Goal: Information Seeking & Learning: Learn about a topic

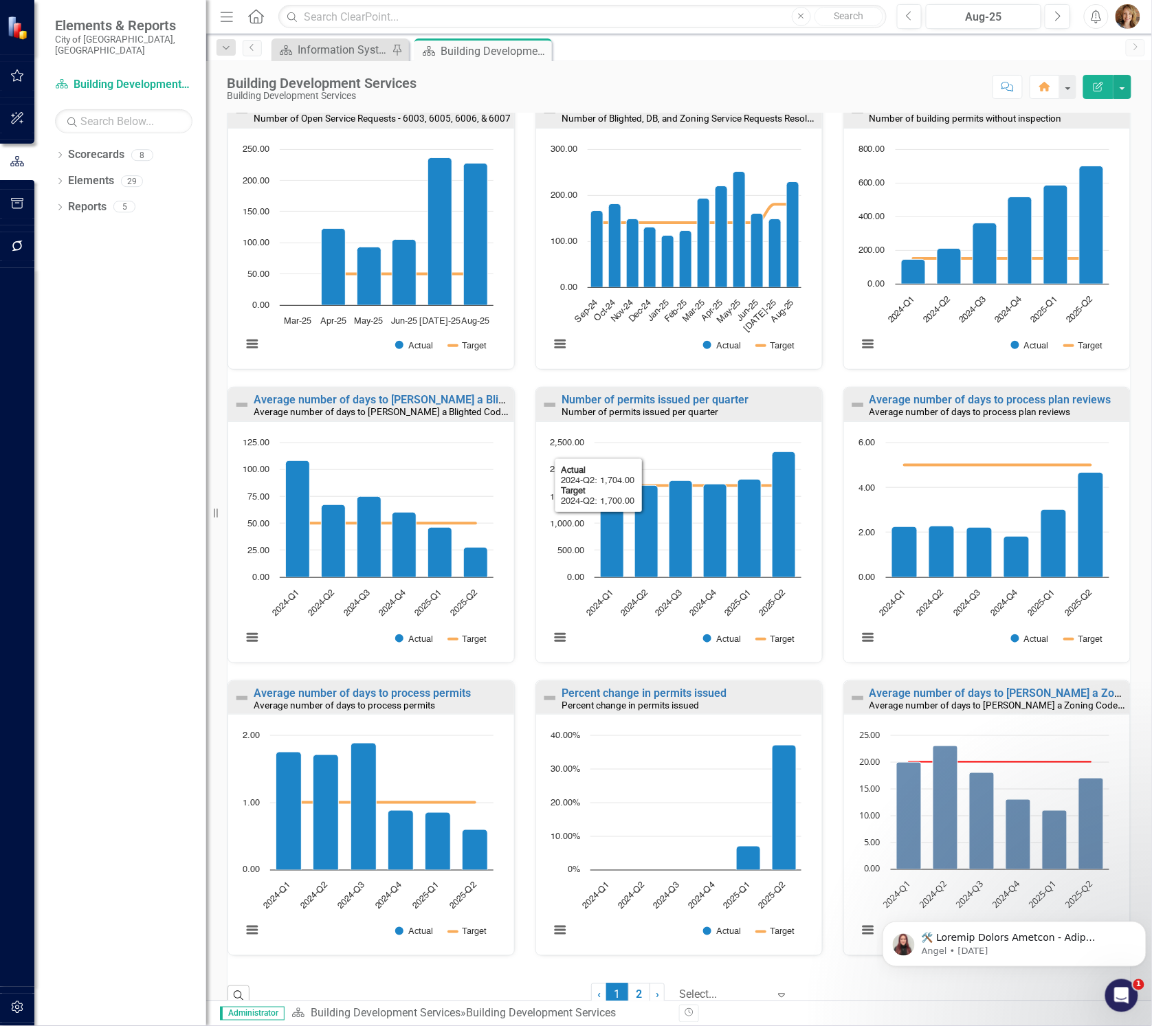
scroll to position [500, 0]
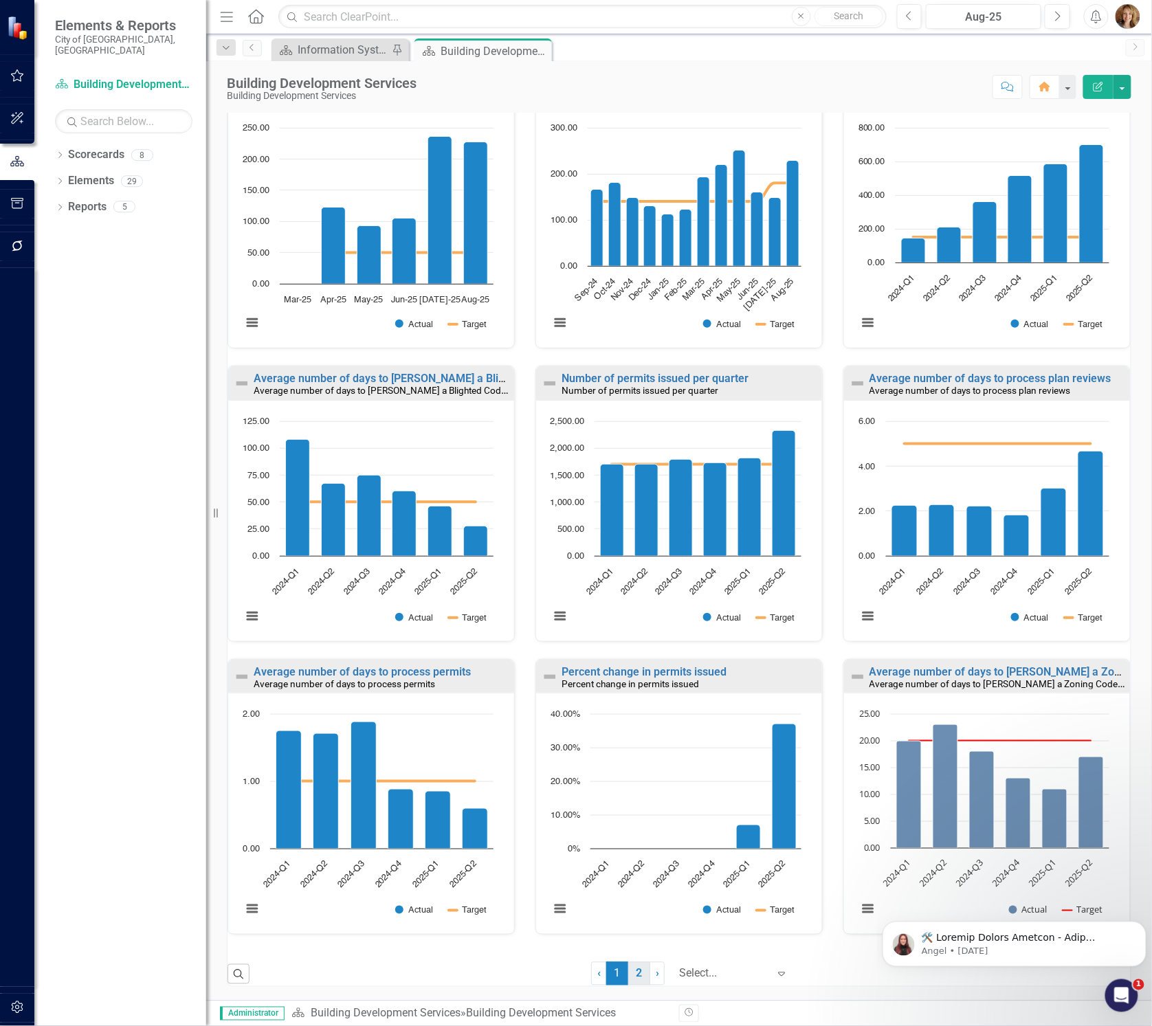
click at [628, 977] on link "2" at bounding box center [639, 973] width 22 height 23
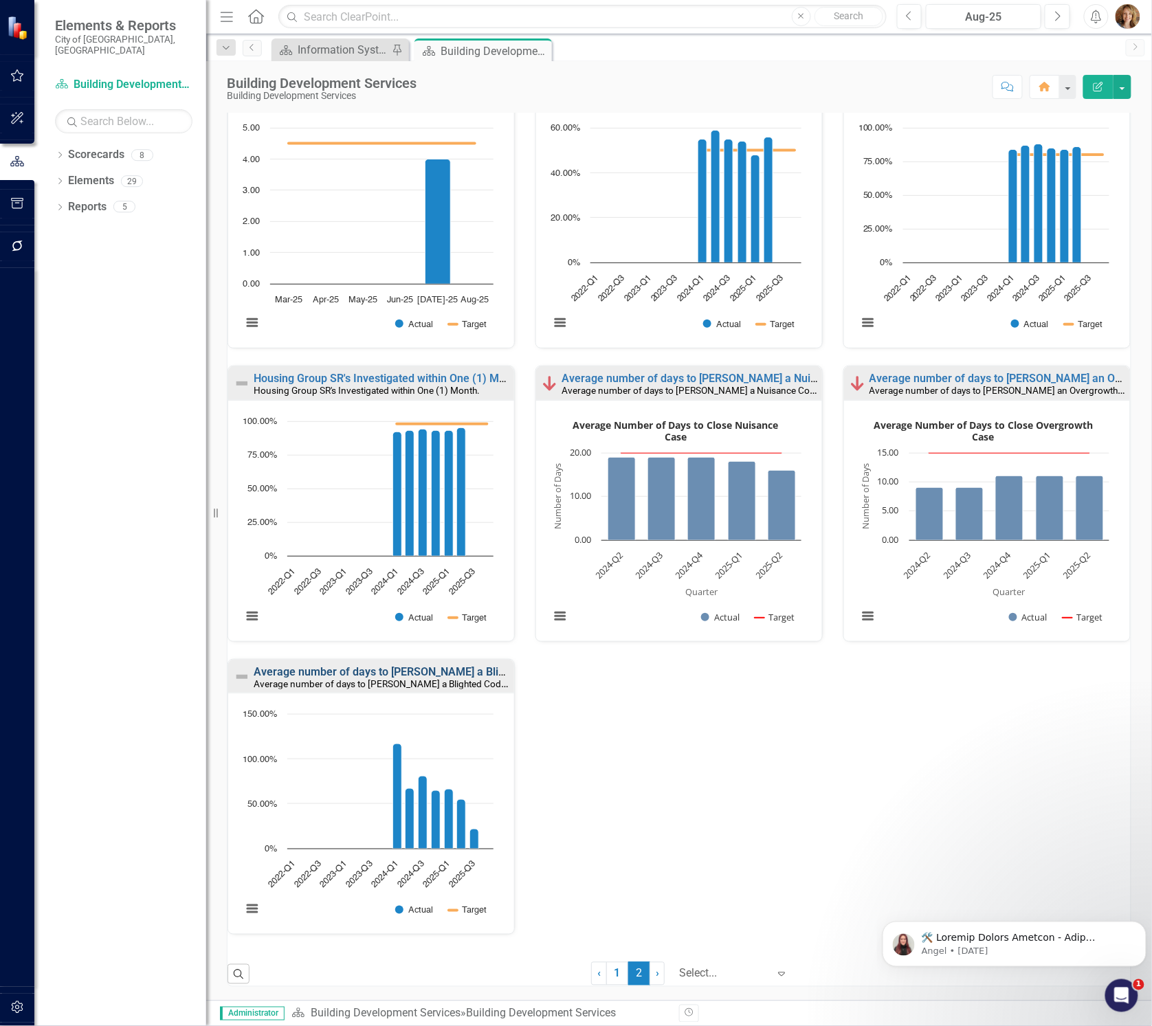
click at [360, 672] on link "Average number of days to [PERSON_NAME] a Blighted Code Enforcement Case" at bounding box center [451, 671] width 395 height 13
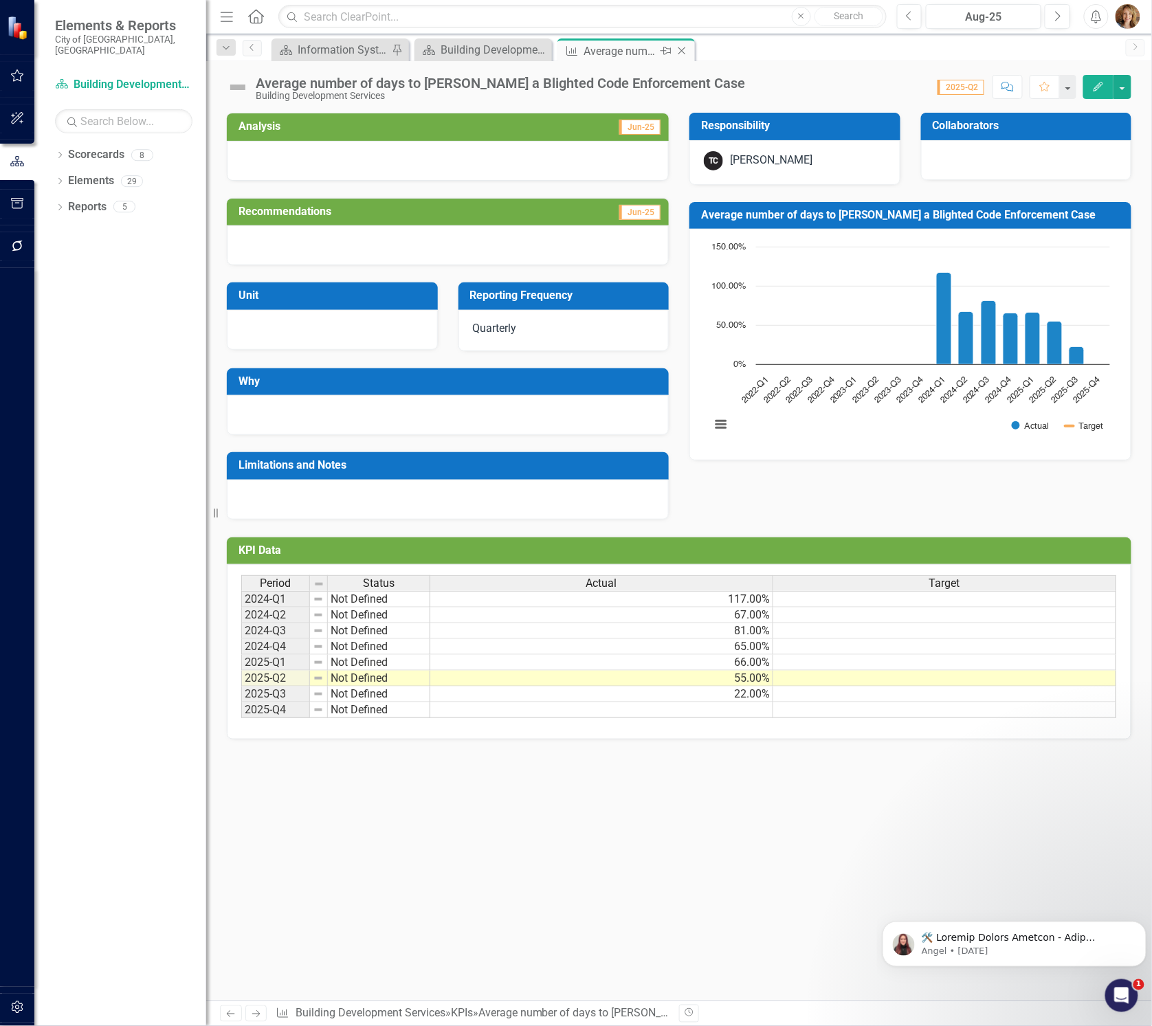
click at [683, 51] on icon at bounding box center [682, 51] width 8 height 8
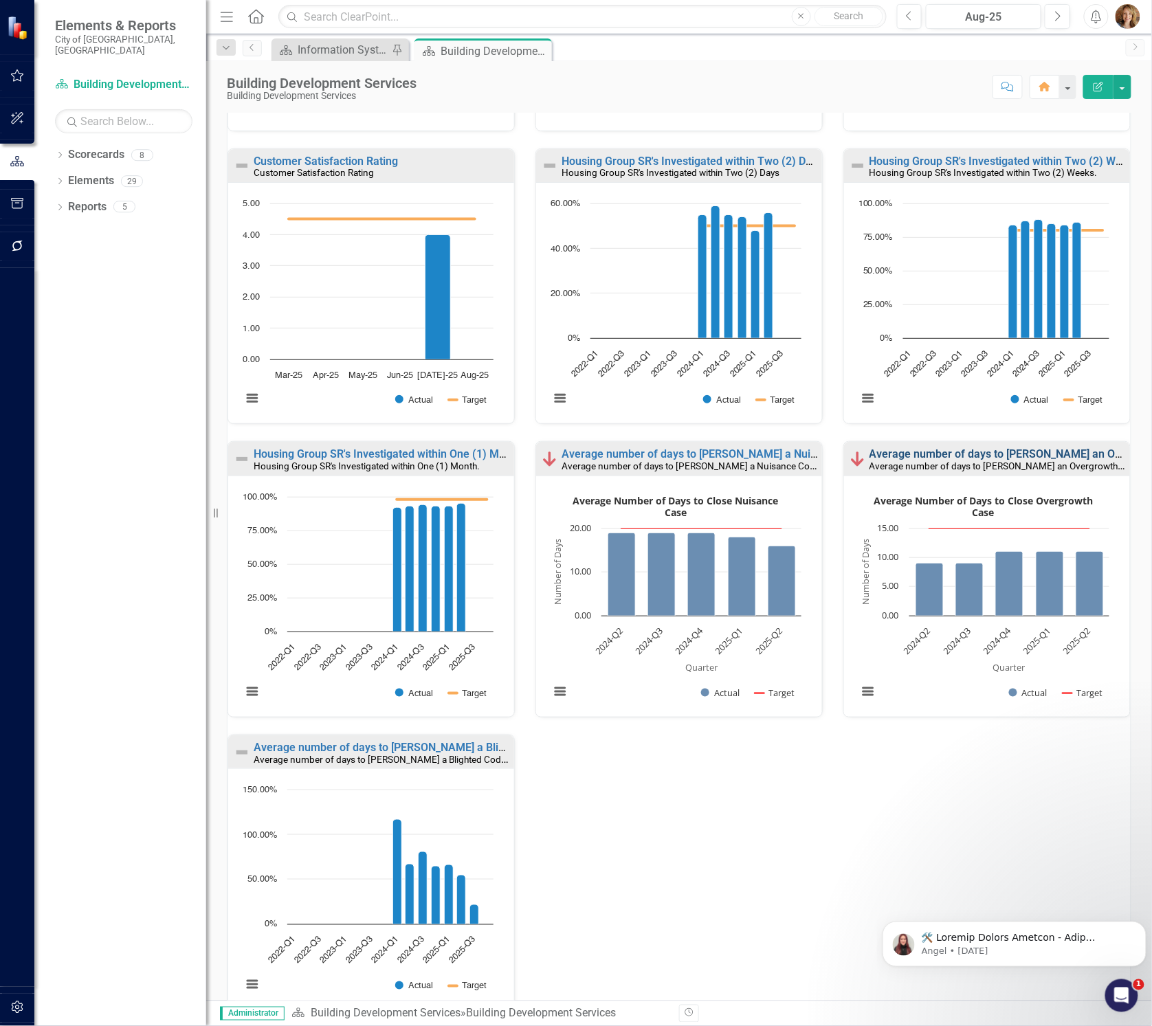
scroll to position [458, 0]
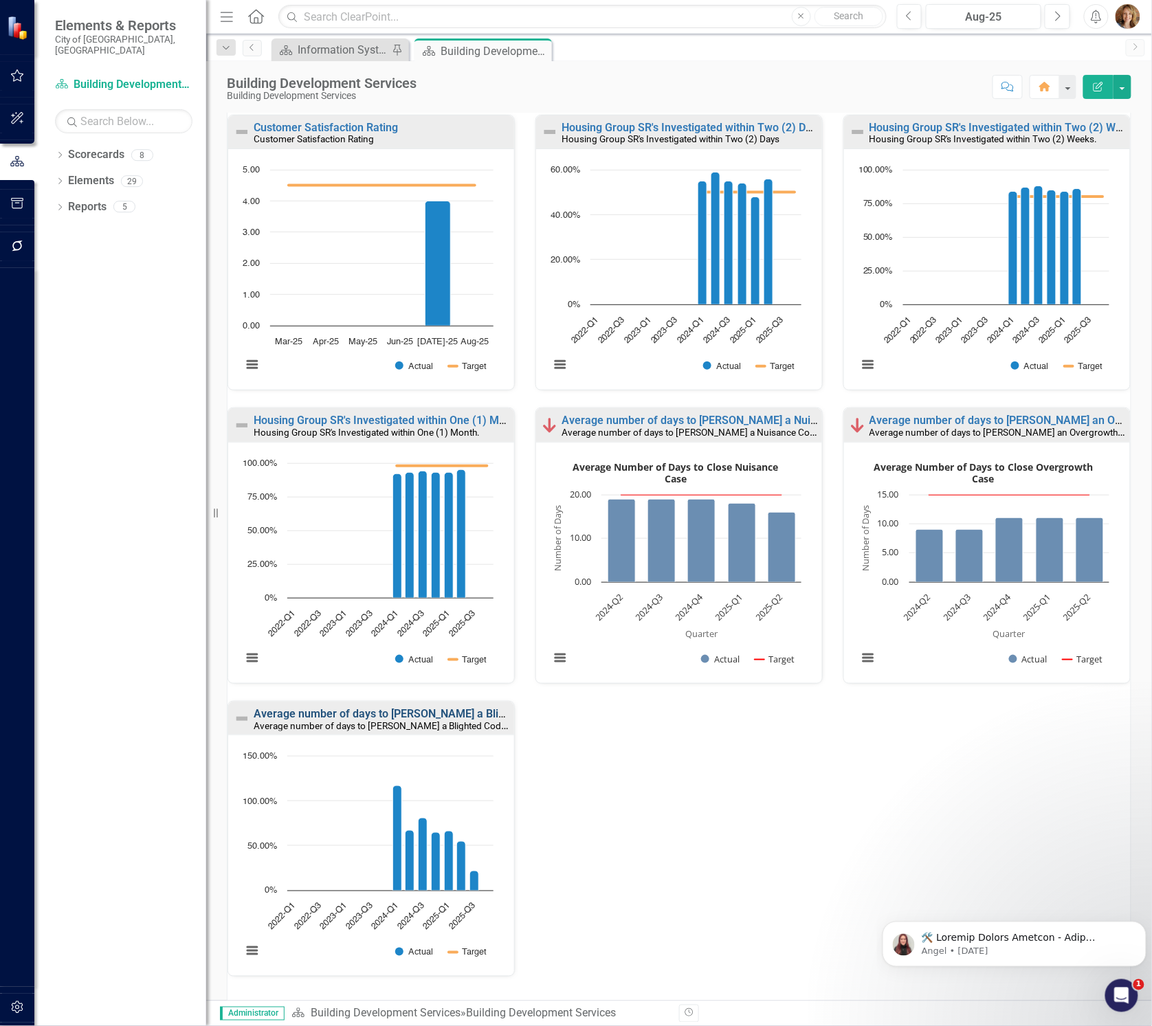
click at [404, 711] on link "Average number of days to [PERSON_NAME] a Blighted Code Enforcement Case" at bounding box center [451, 713] width 395 height 13
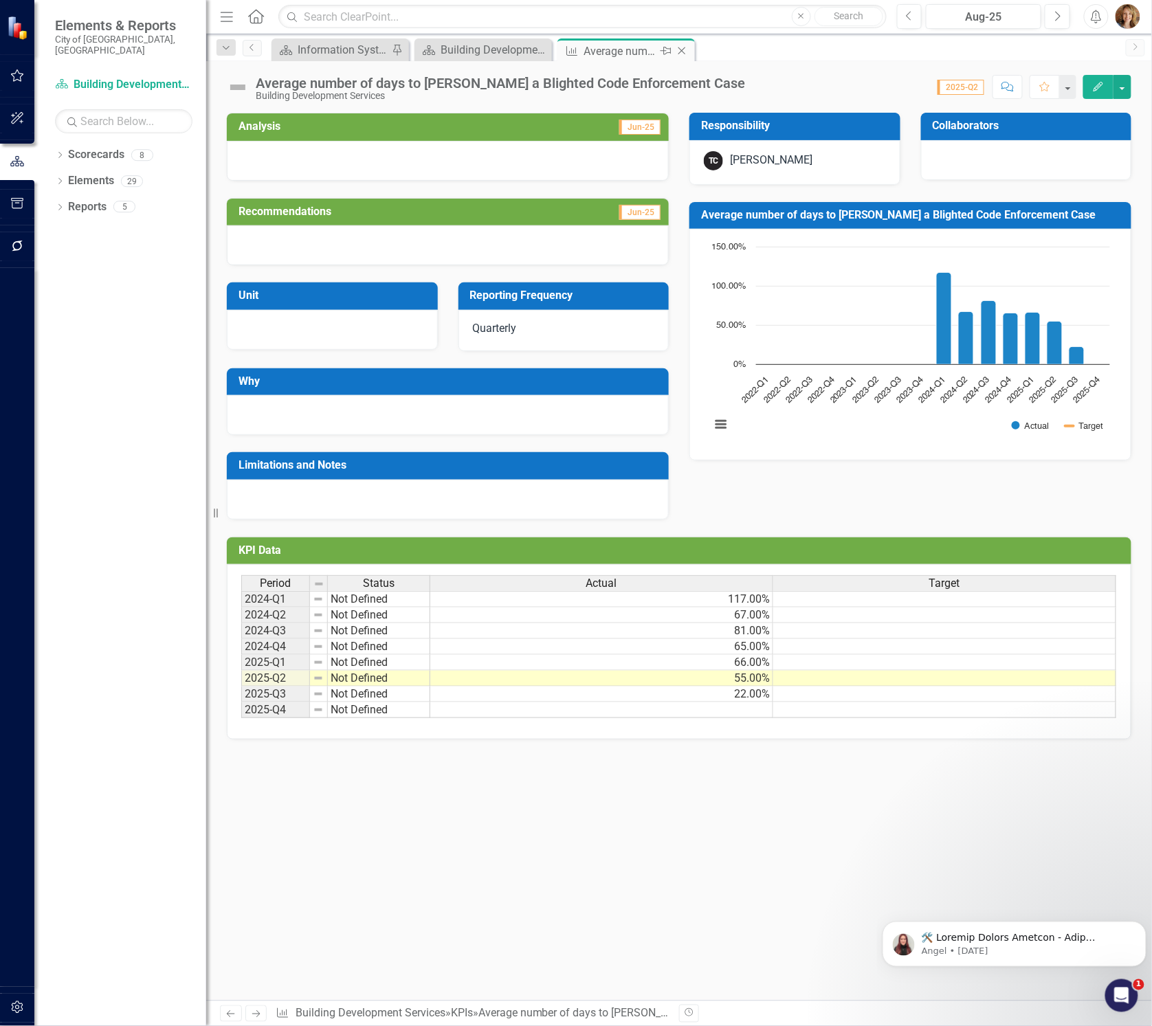
click at [686, 47] on icon "Close" at bounding box center [682, 50] width 14 height 11
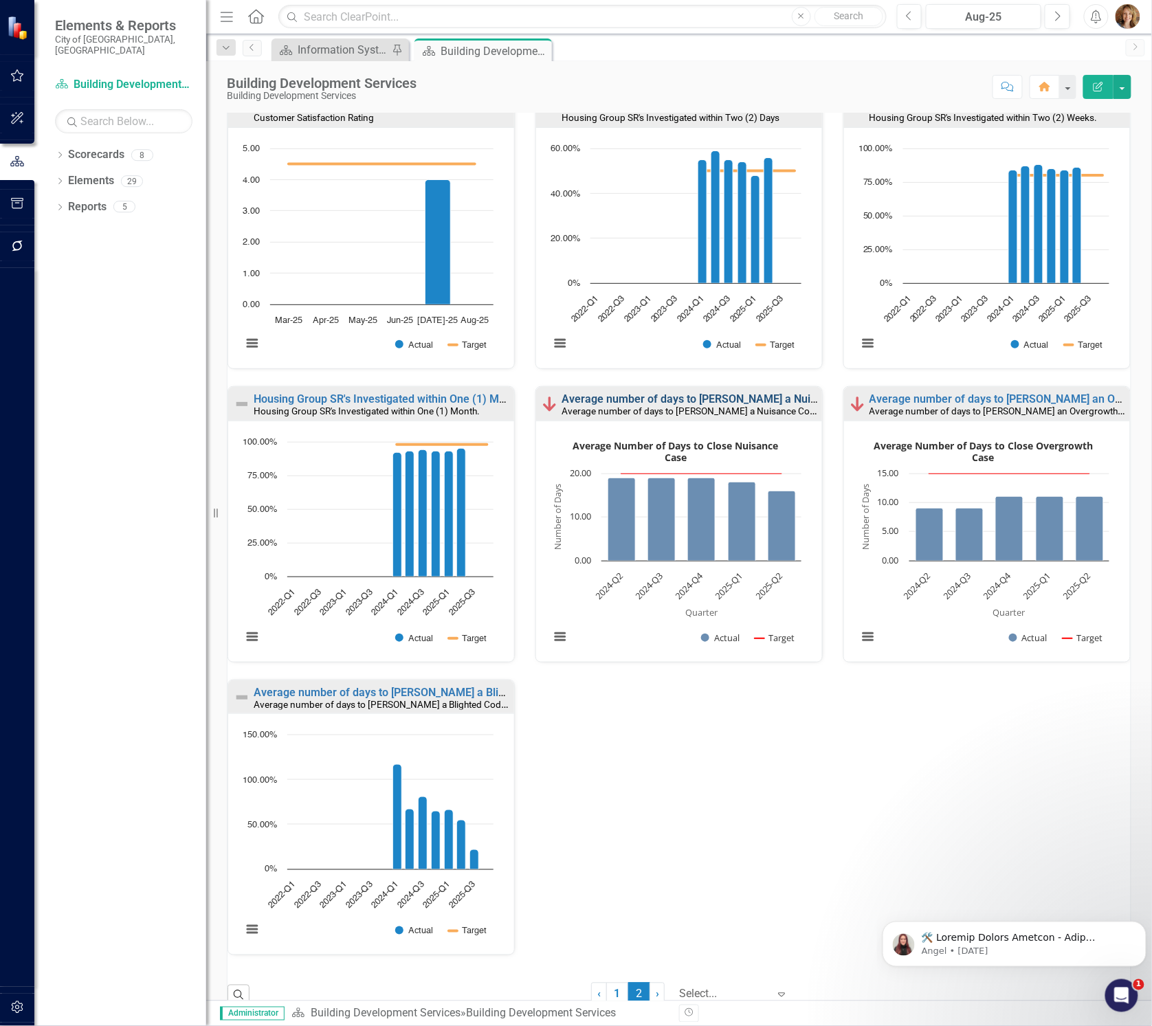
scroll to position [500, 0]
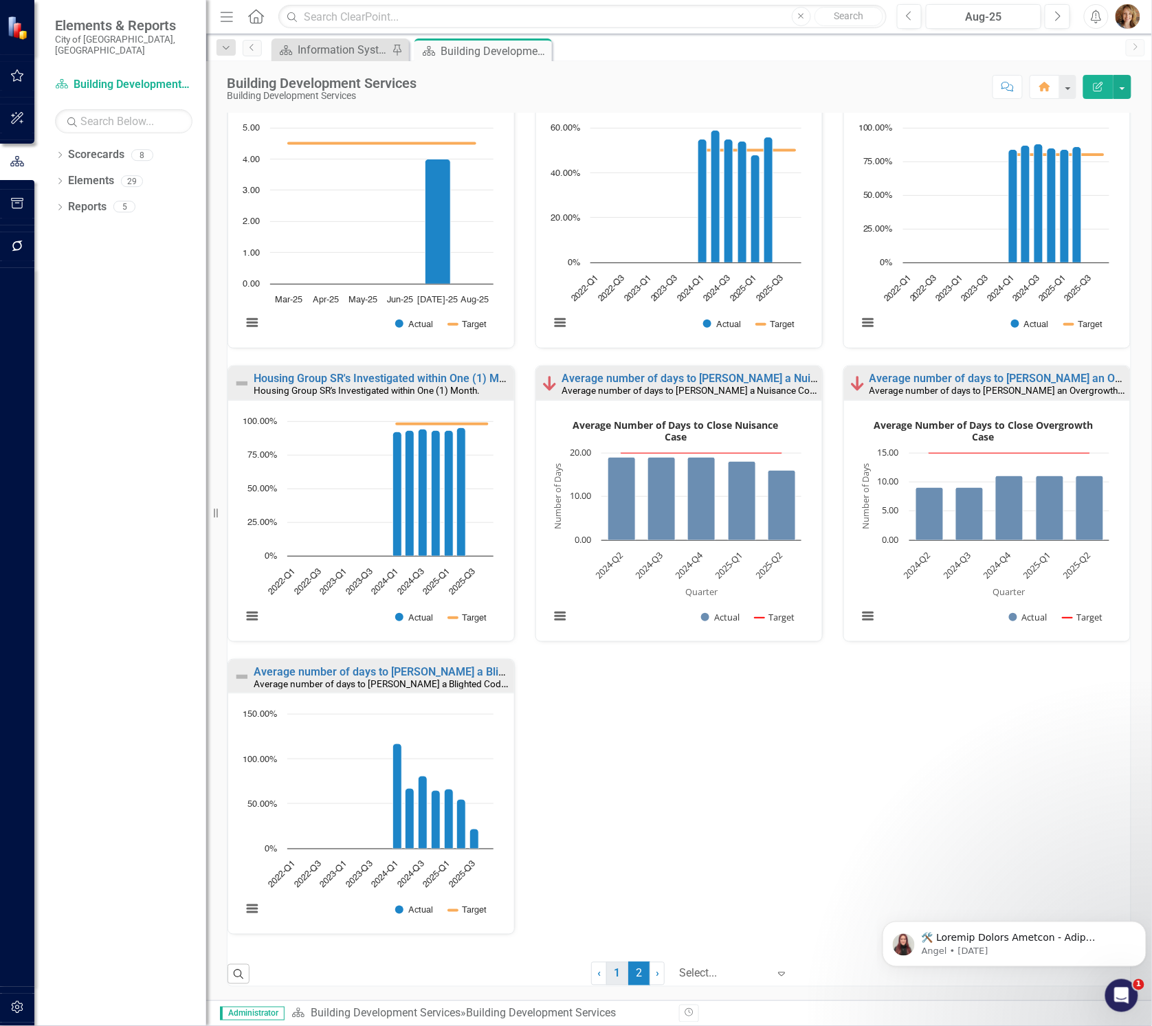
click at [613, 974] on link "1" at bounding box center [617, 973] width 22 height 23
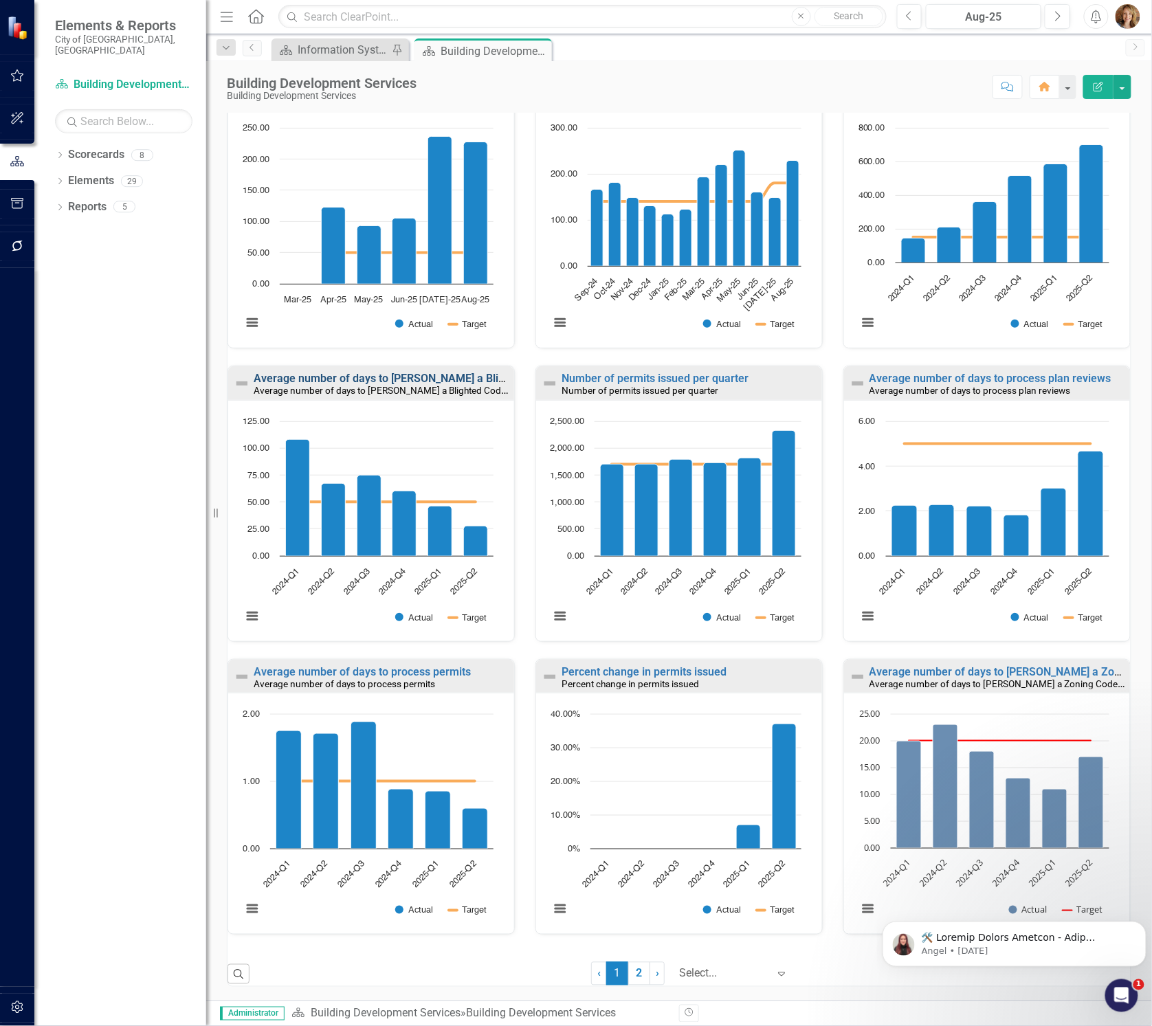
click at [366, 377] on link "Average number of days to [PERSON_NAME] a Blighted Code Enforcement Case" at bounding box center [451, 378] width 395 height 13
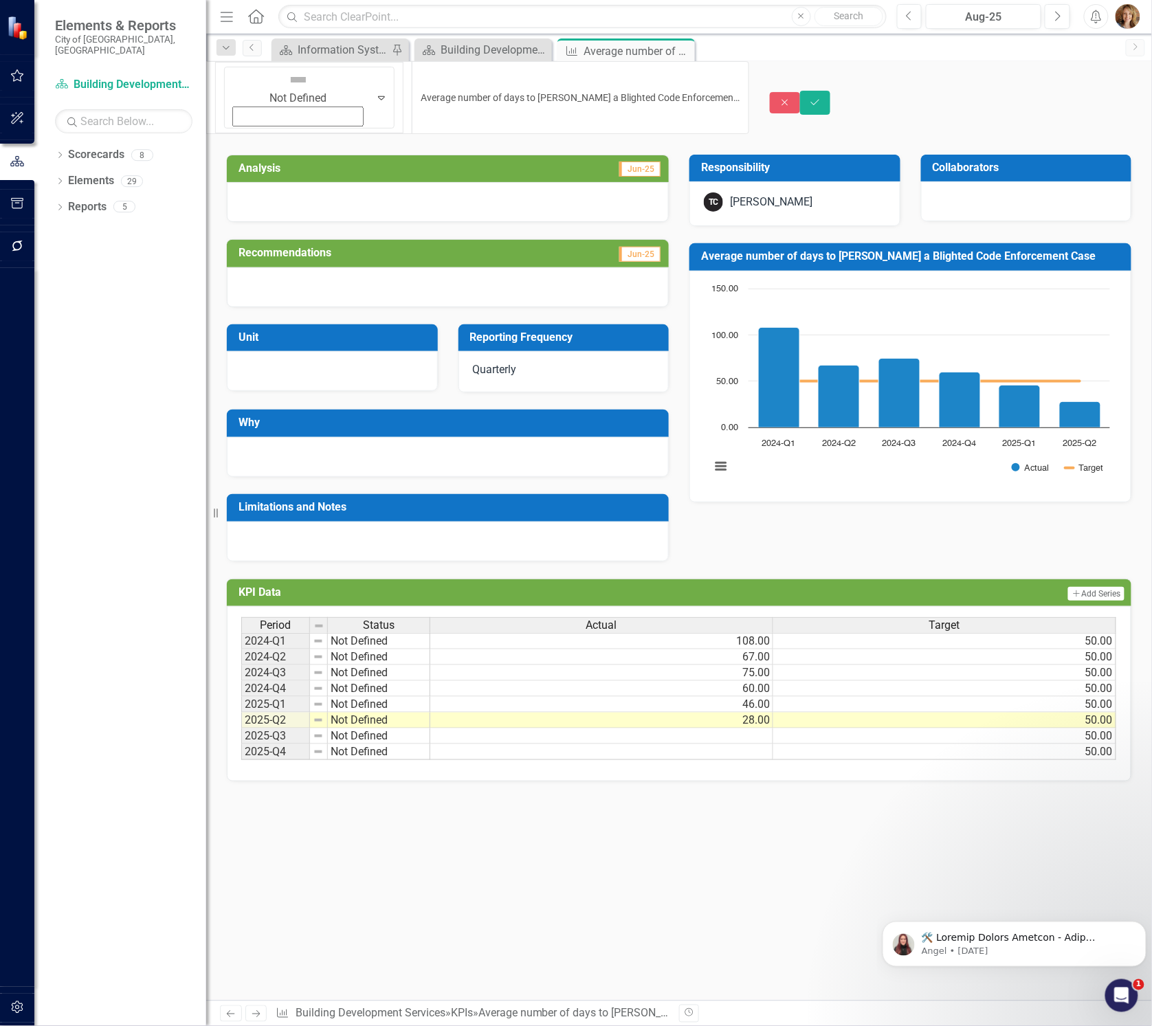
drag, startPoint x: 256, startPoint y: 85, endPoint x: 380, endPoint y: 94, distance: 124.8
click at [841, 91] on div "Close Save" at bounding box center [961, 103] width 382 height 24
drag, startPoint x: 683, startPoint y: 51, endPoint x: 664, endPoint y: 52, distance: 18.6
click at [0, 0] on icon at bounding box center [0, 0] width 0 height 0
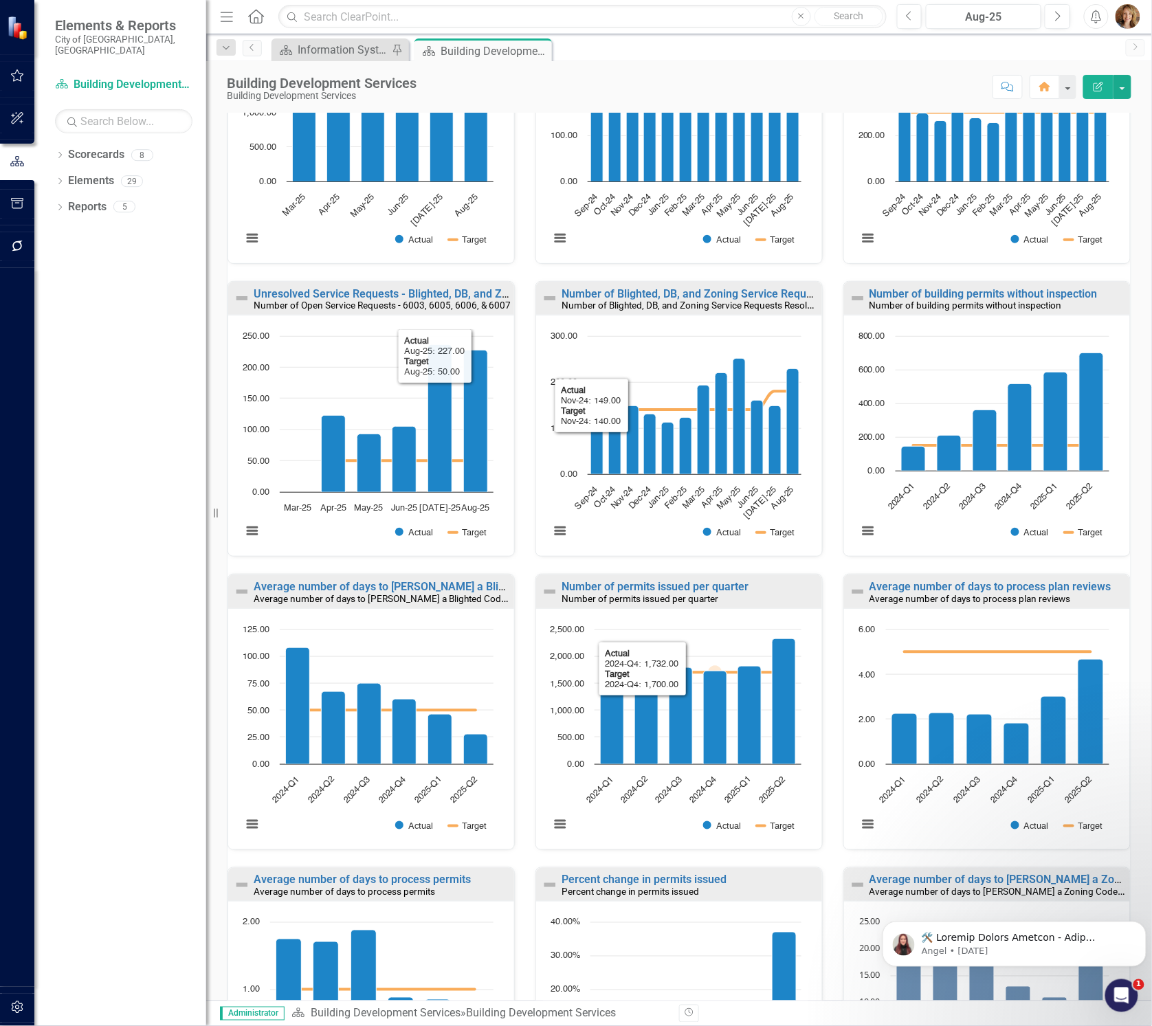
scroll to position [305, 0]
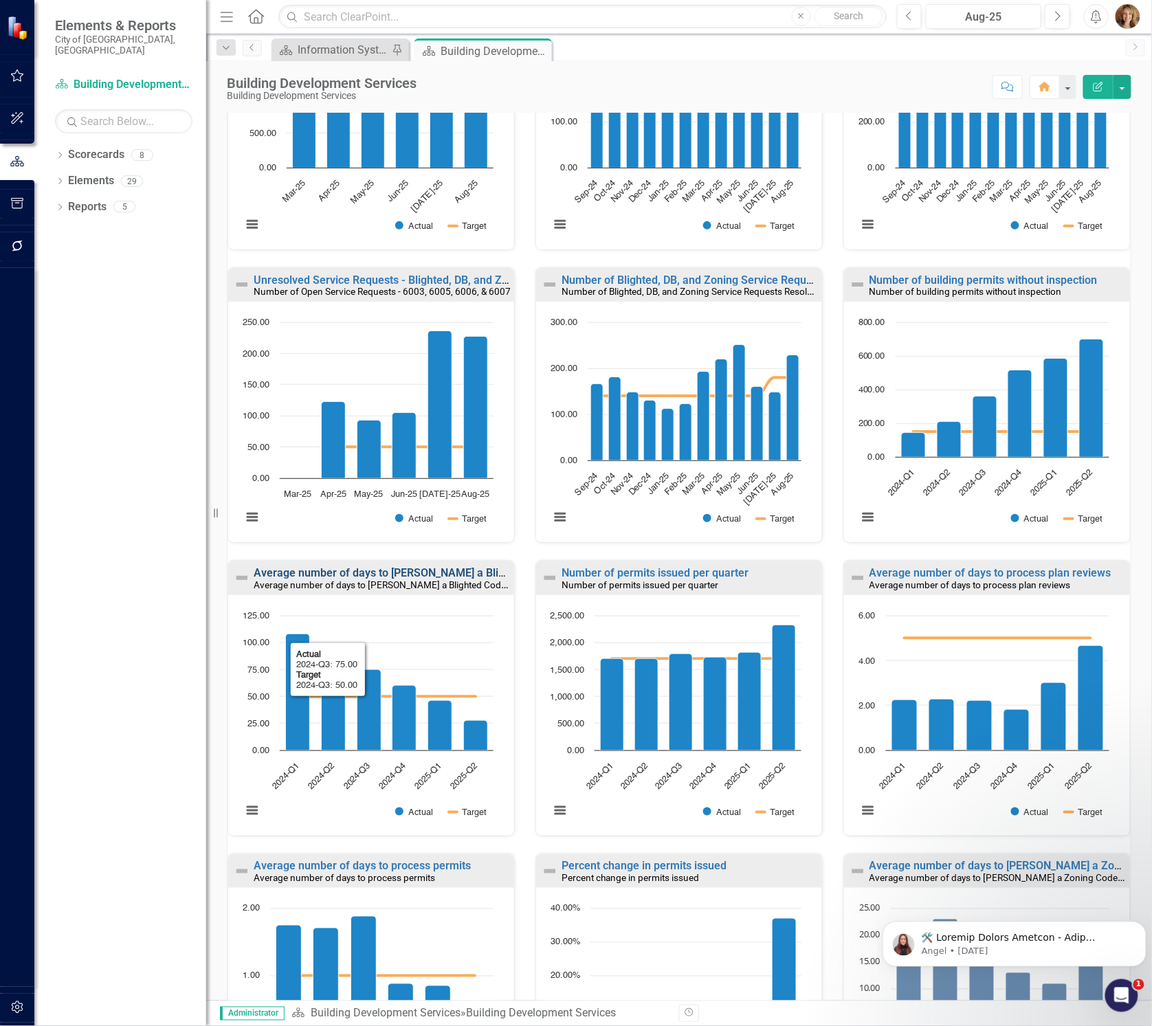
click at [366, 572] on link "Average number of days to [PERSON_NAME] a Blighted Code Enforcement Case" at bounding box center [451, 572] width 395 height 13
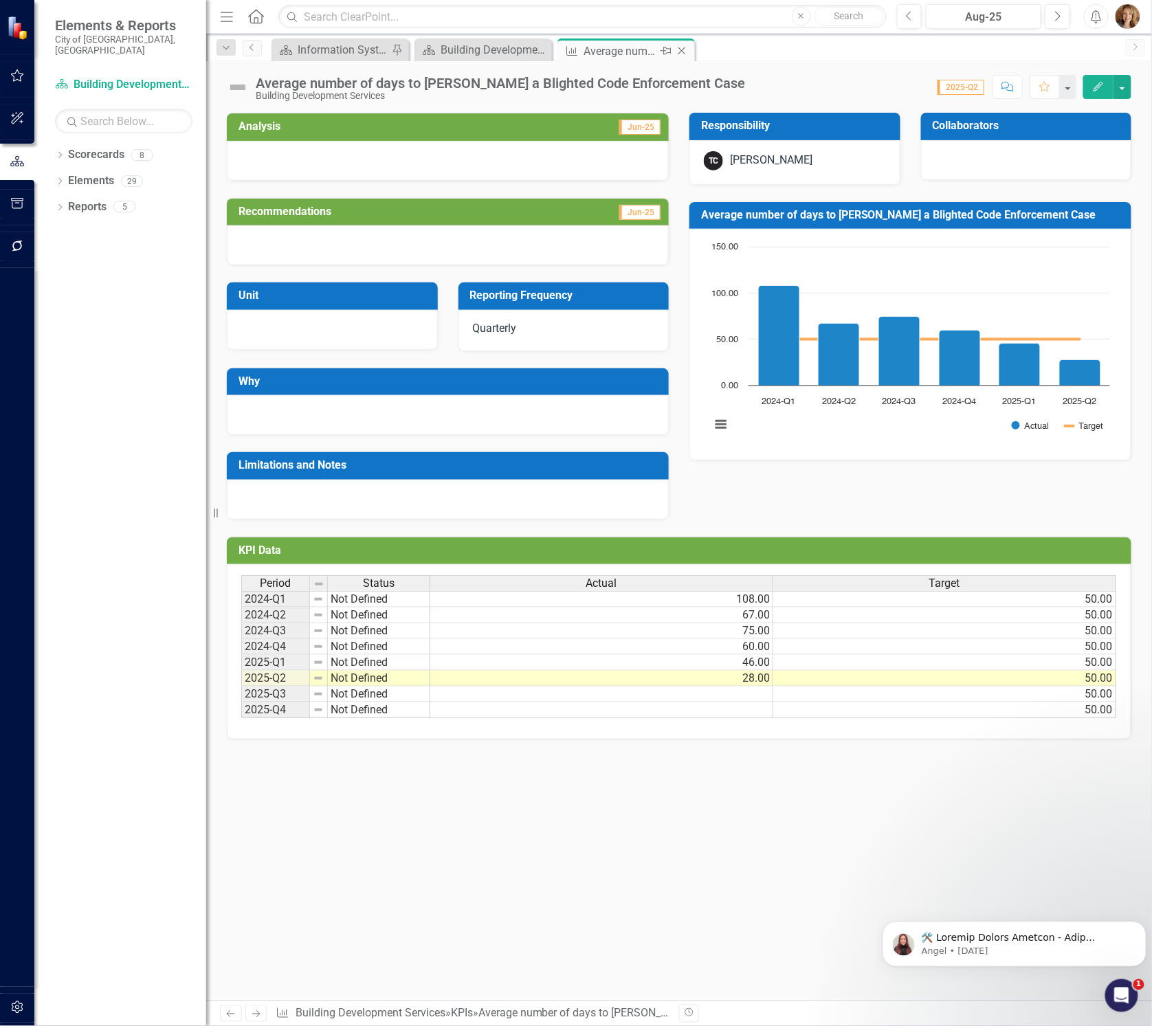
click at [681, 49] on icon at bounding box center [682, 51] width 8 height 8
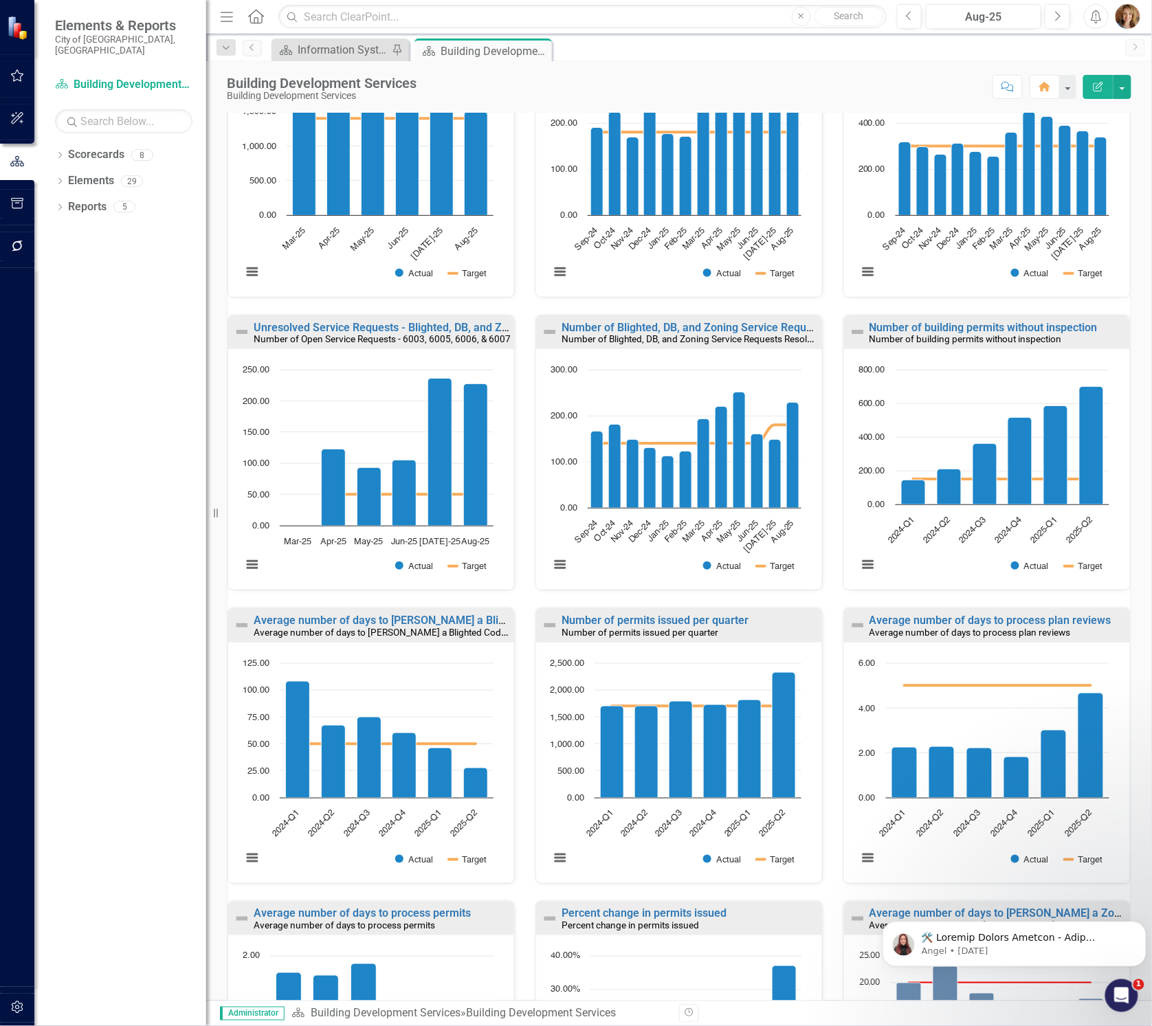
scroll to position [500, 0]
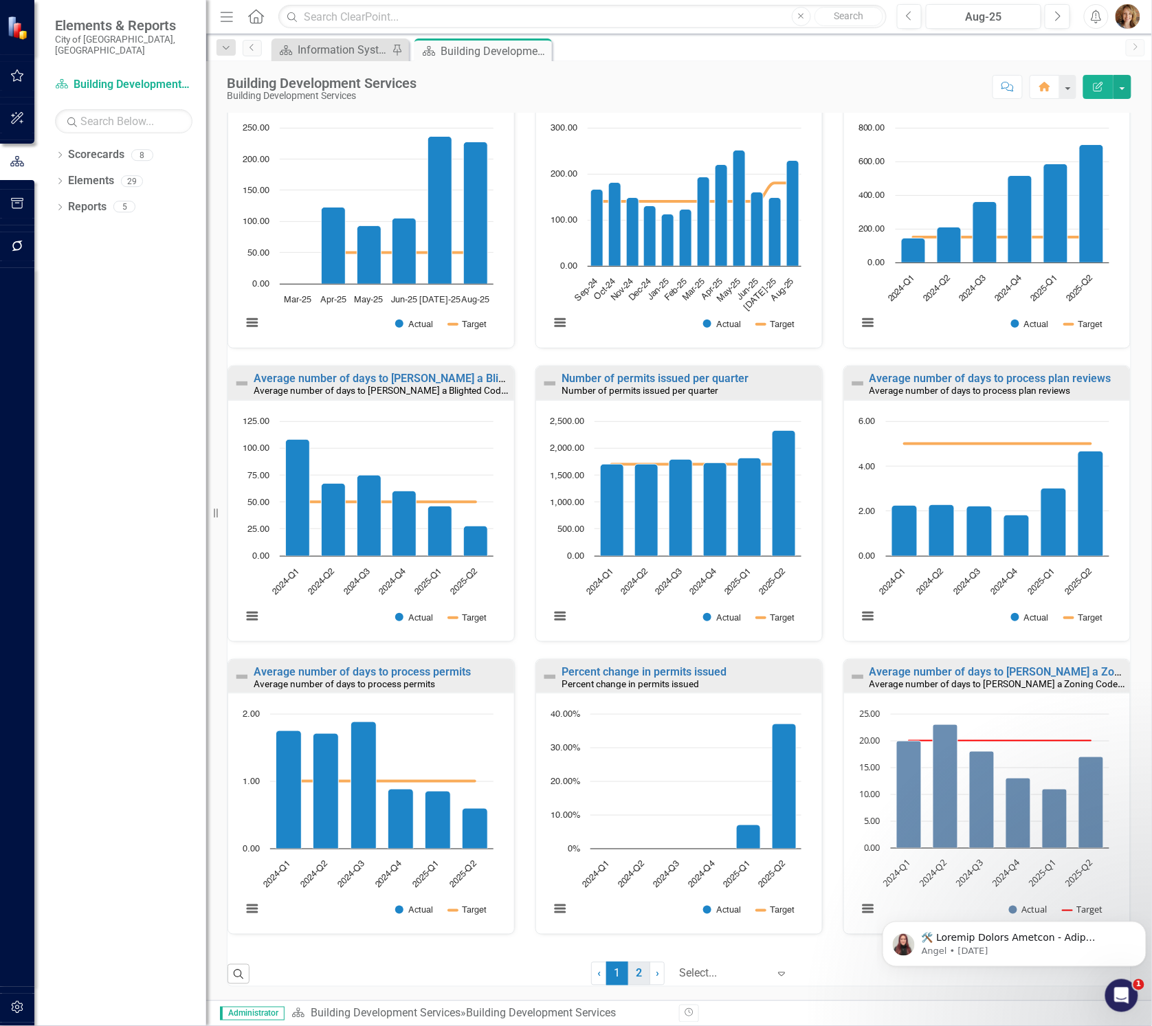
click at [628, 974] on link "2" at bounding box center [639, 973] width 22 height 23
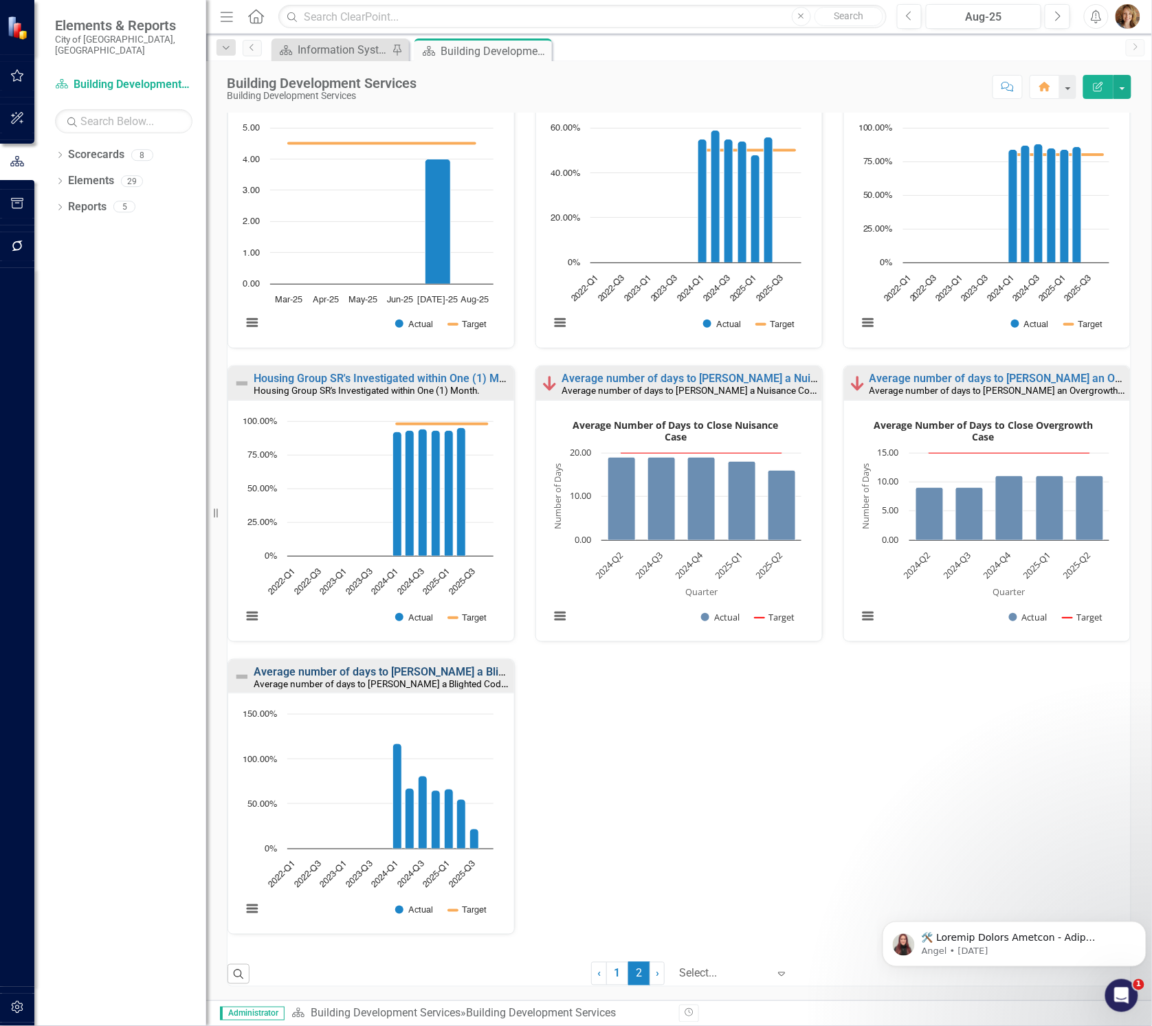
click at [379, 667] on link "Average number of days to [PERSON_NAME] a Blighted Code Enforcement Case" at bounding box center [451, 671] width 395 height 13
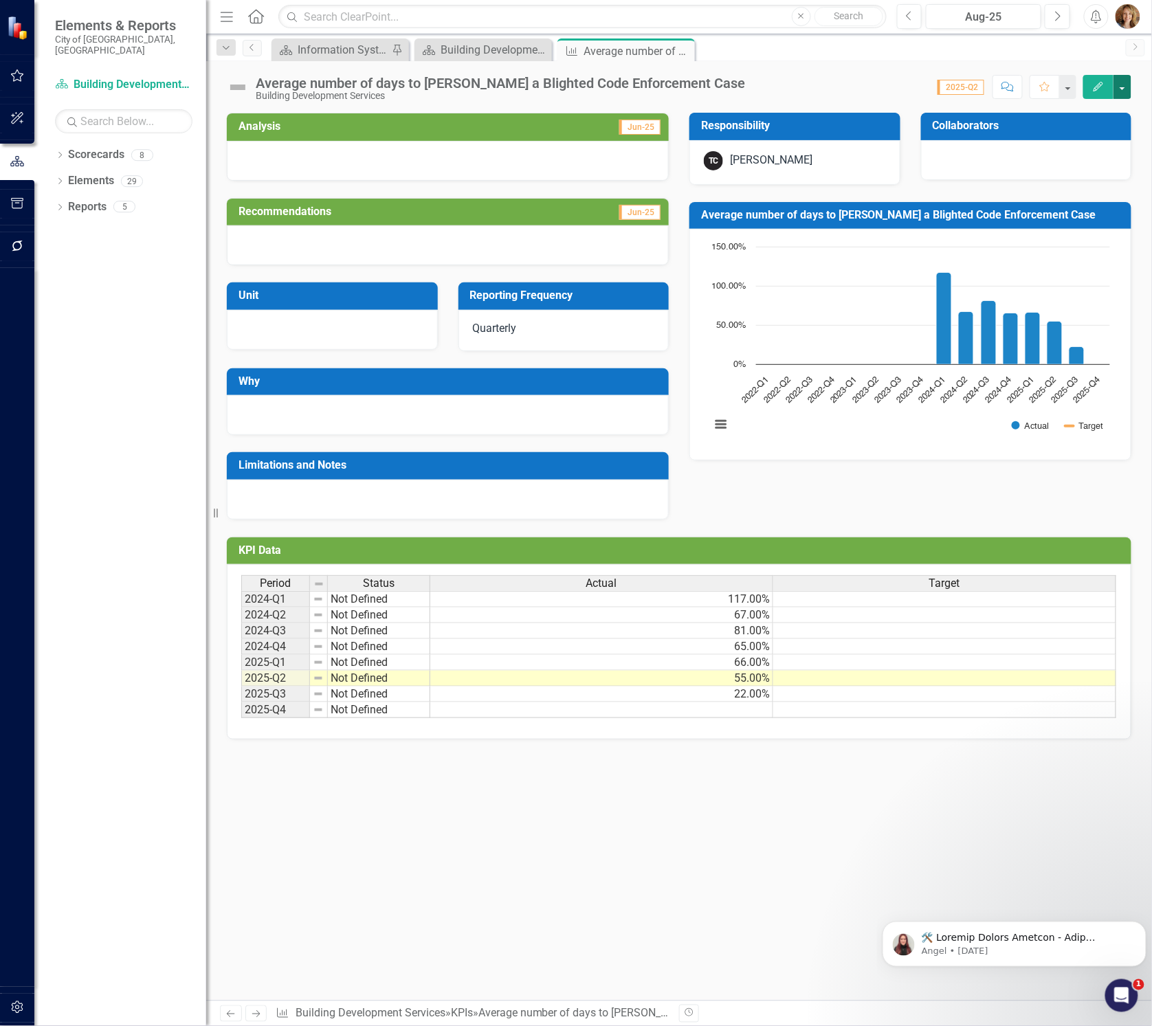
click at [1121, 84] on button "button" at bounding box center [1123, 87] width 18 height 24
click at [1081, 107] on link "Edit Edit KPI" at bounding box center [1075, 112] width 111 height 25
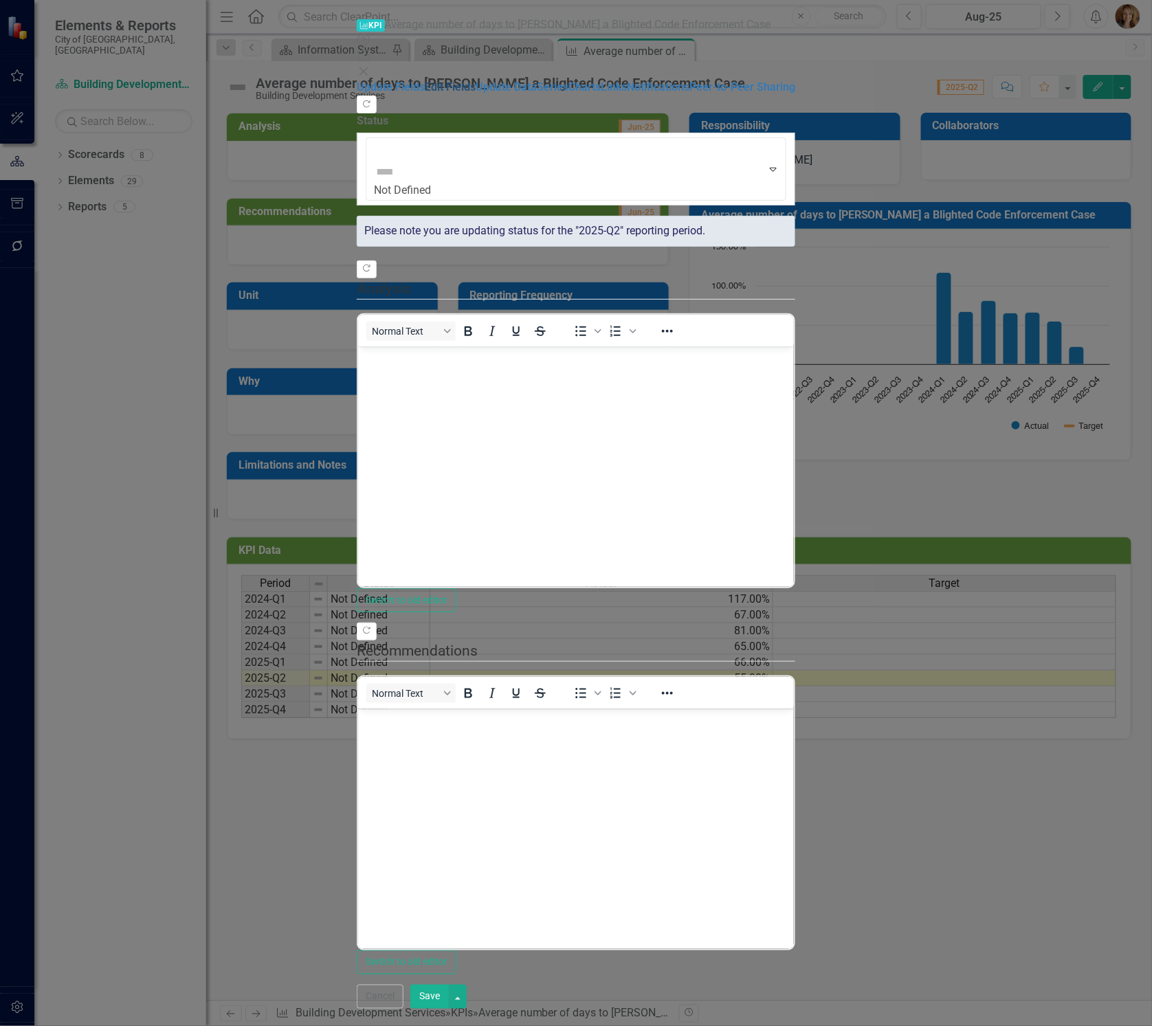
click at [425, 80] on link "Edit Fields" at bounding box center [450, 86] width 51 height 13
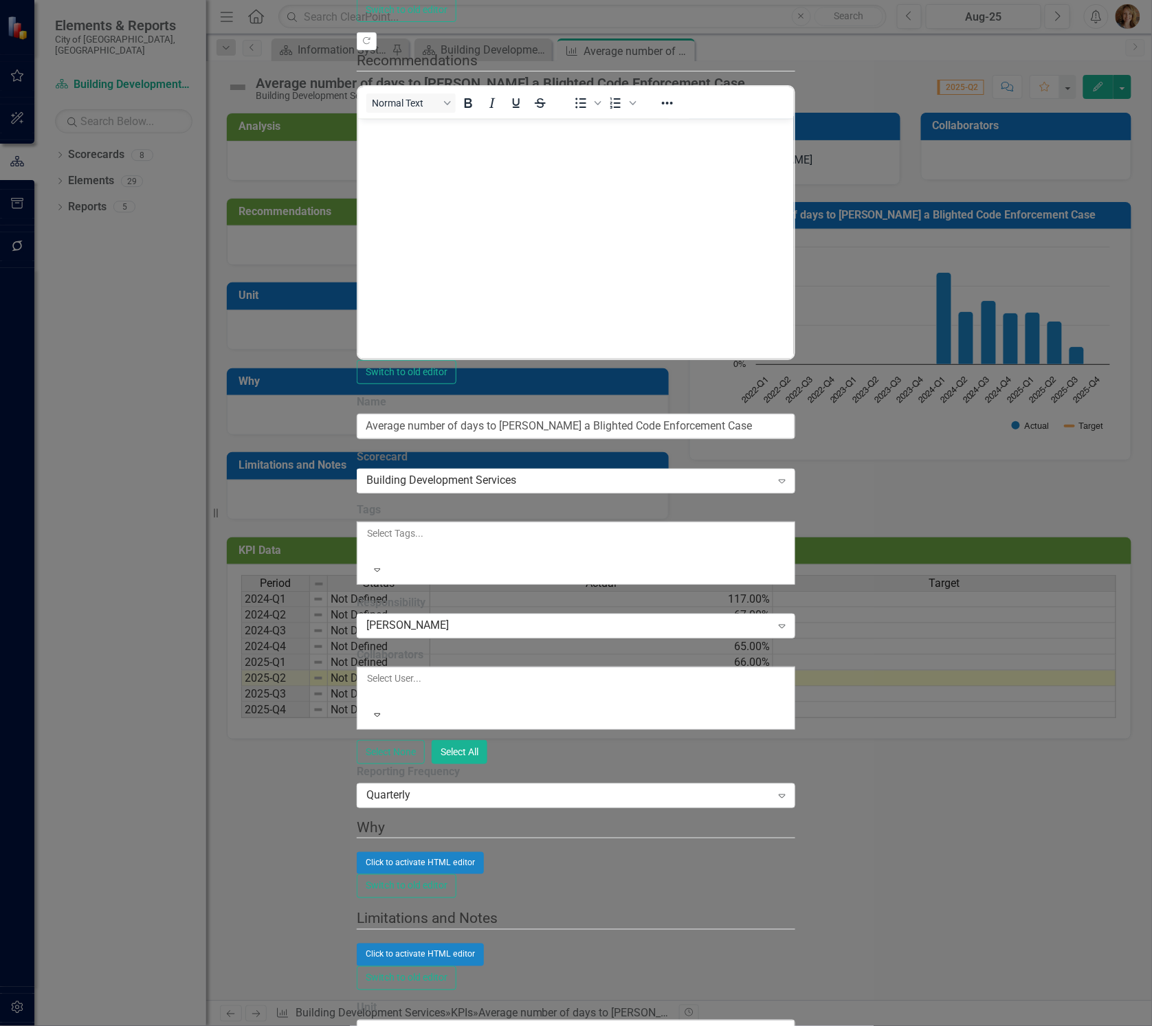
click at [1075, 169] on link "Edit Edit Measure Series" at bounding box center [1049, 174] width 156 height 25
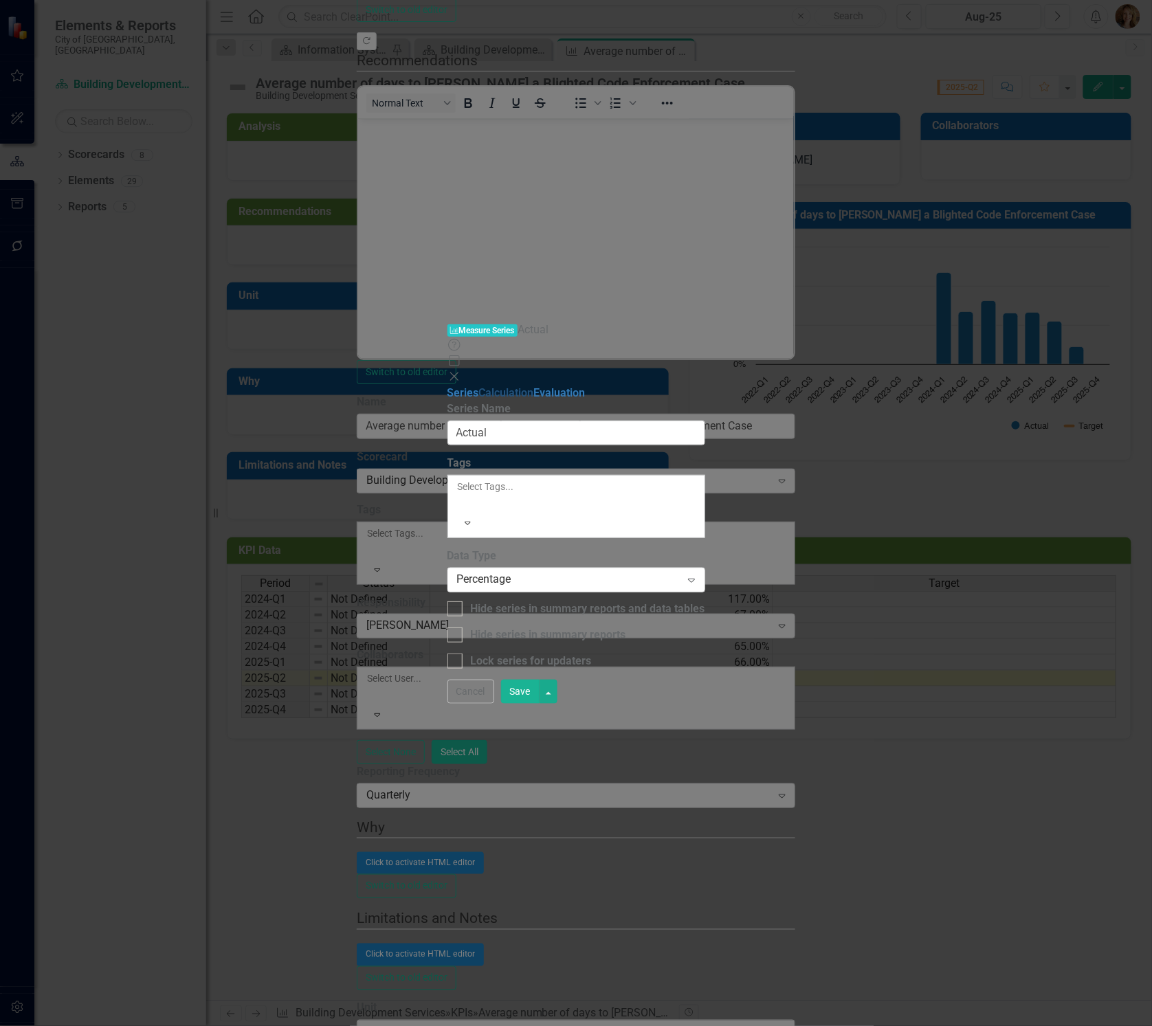
click at [479, 386] on link "Calculation" at bounding box center [506, 392] width 55 height 13
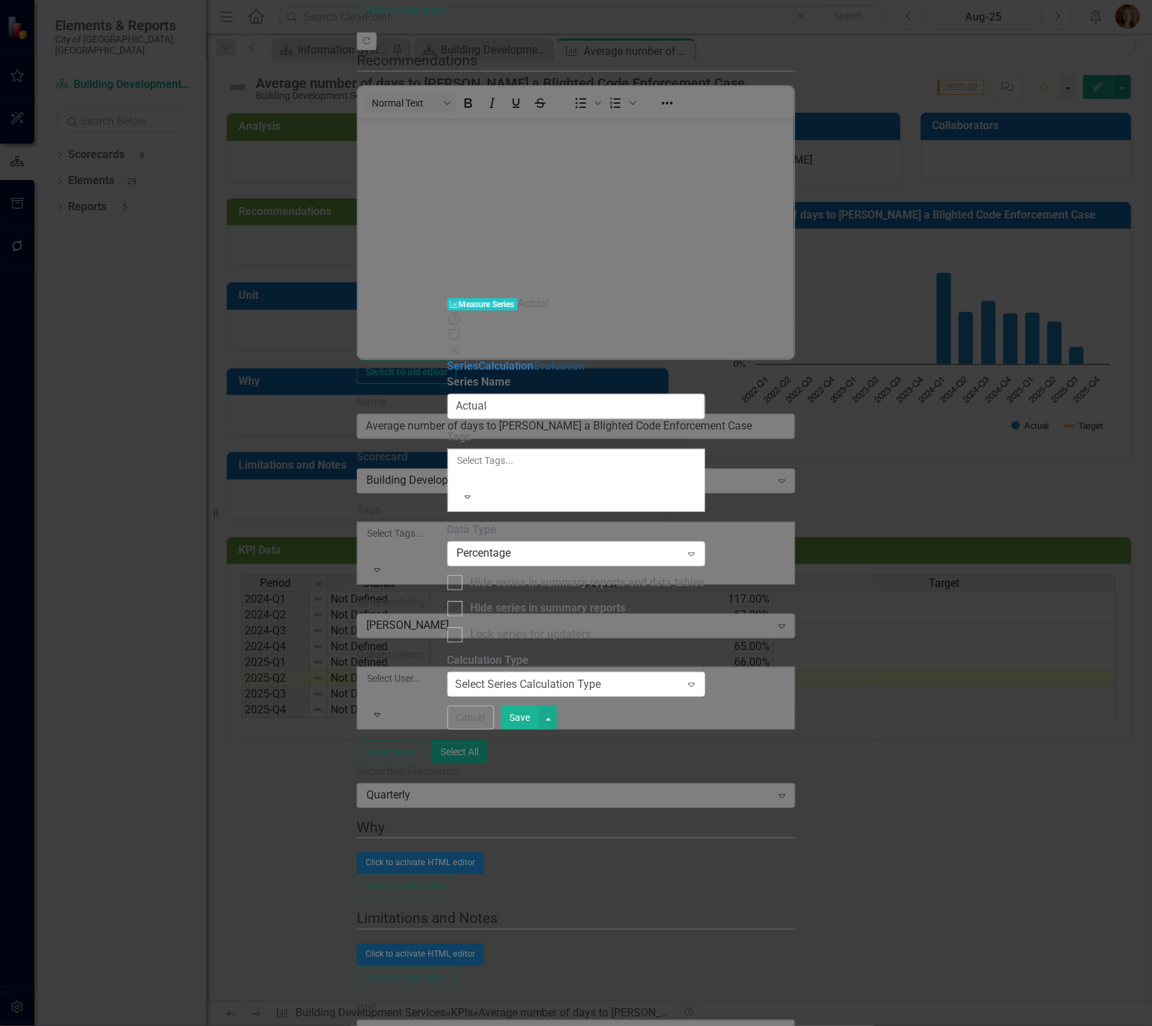
click at [534, 360] on link "Evaluation" at bounding box center [560, 366] width 52 height 13
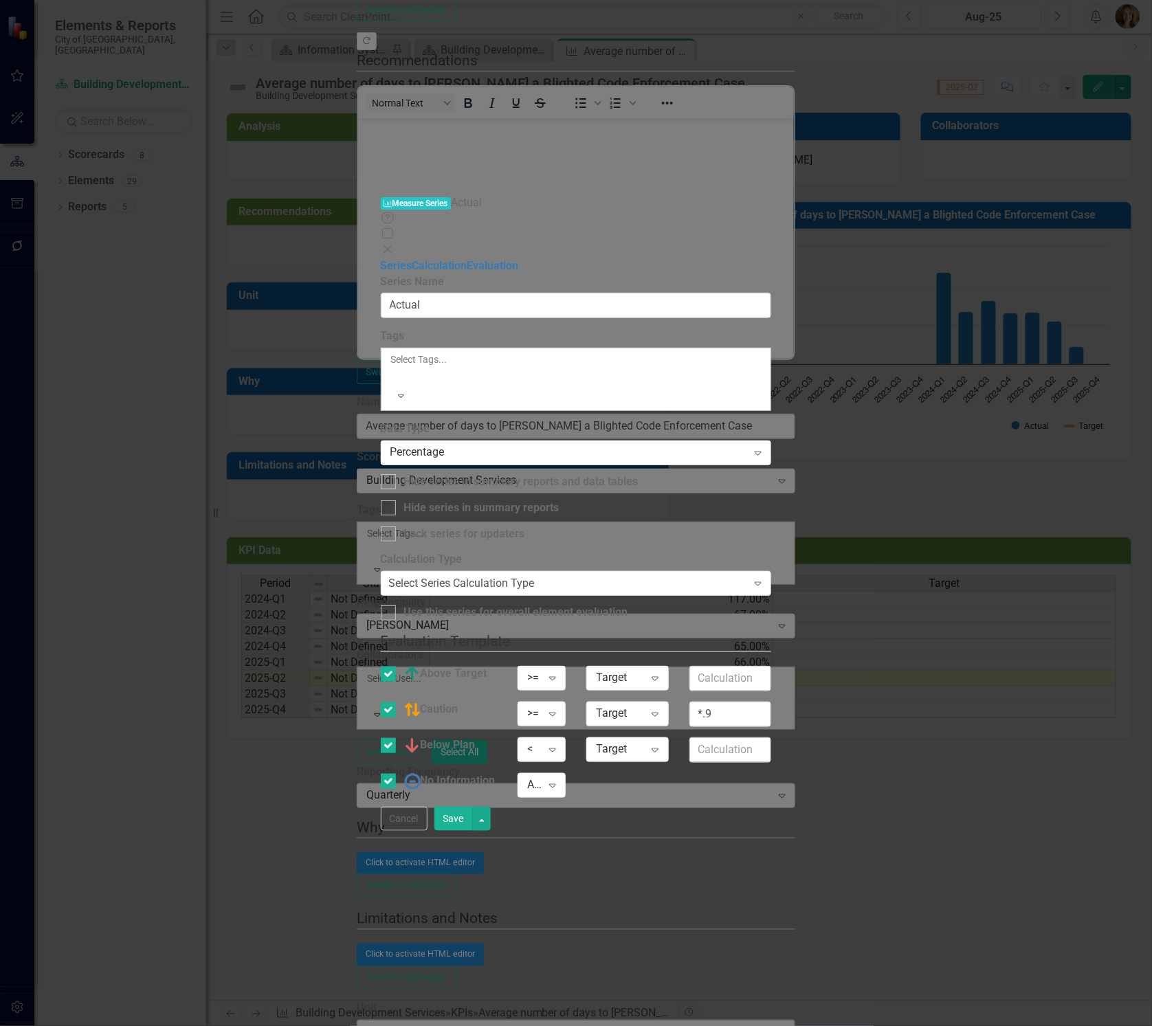
click at [395, 244] on icon "Close" at bounding box center [388, 249] width 14 height 11
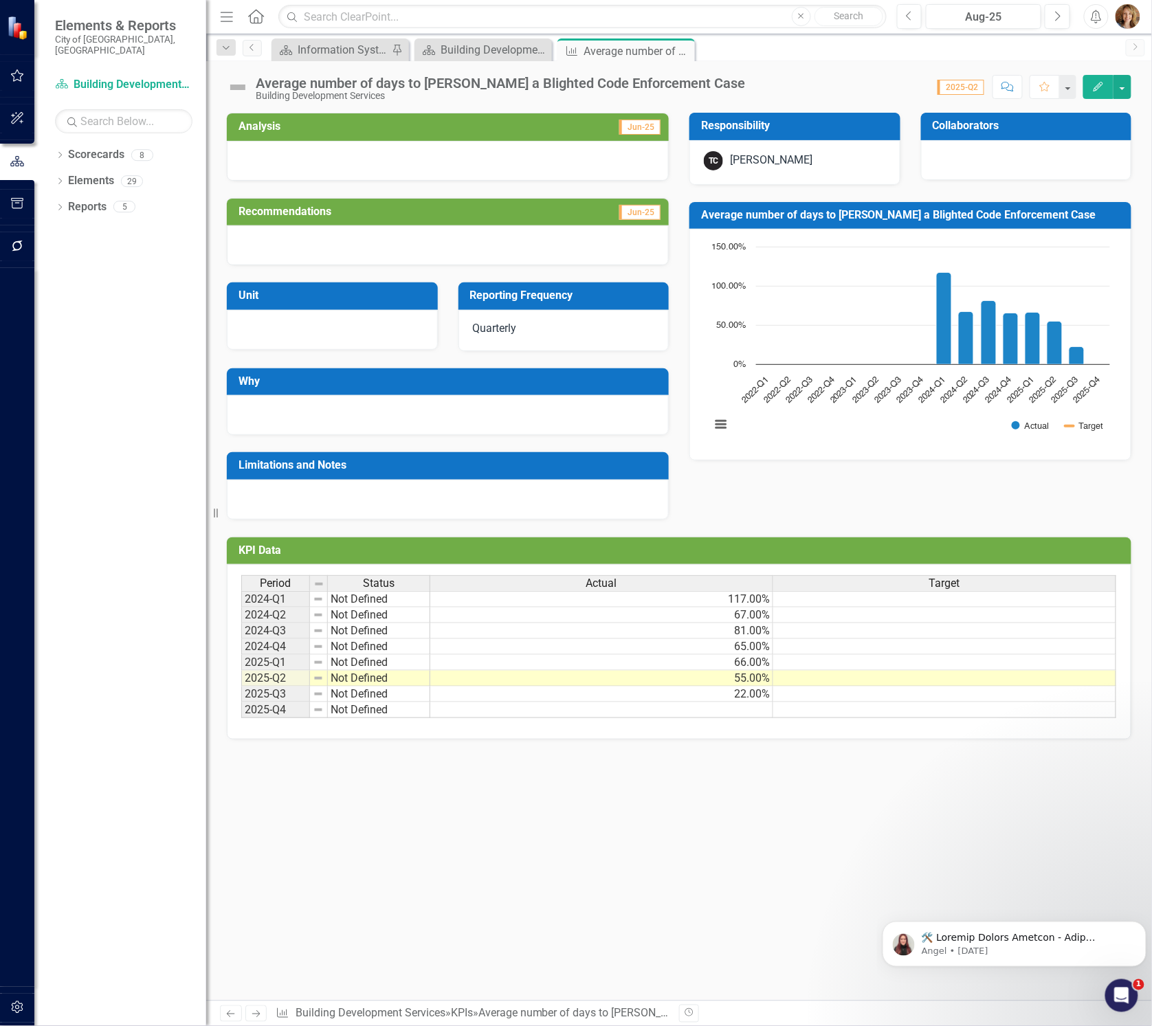
click at [0, 0] on icon at bounding box center [0, 0] width 0 height 0
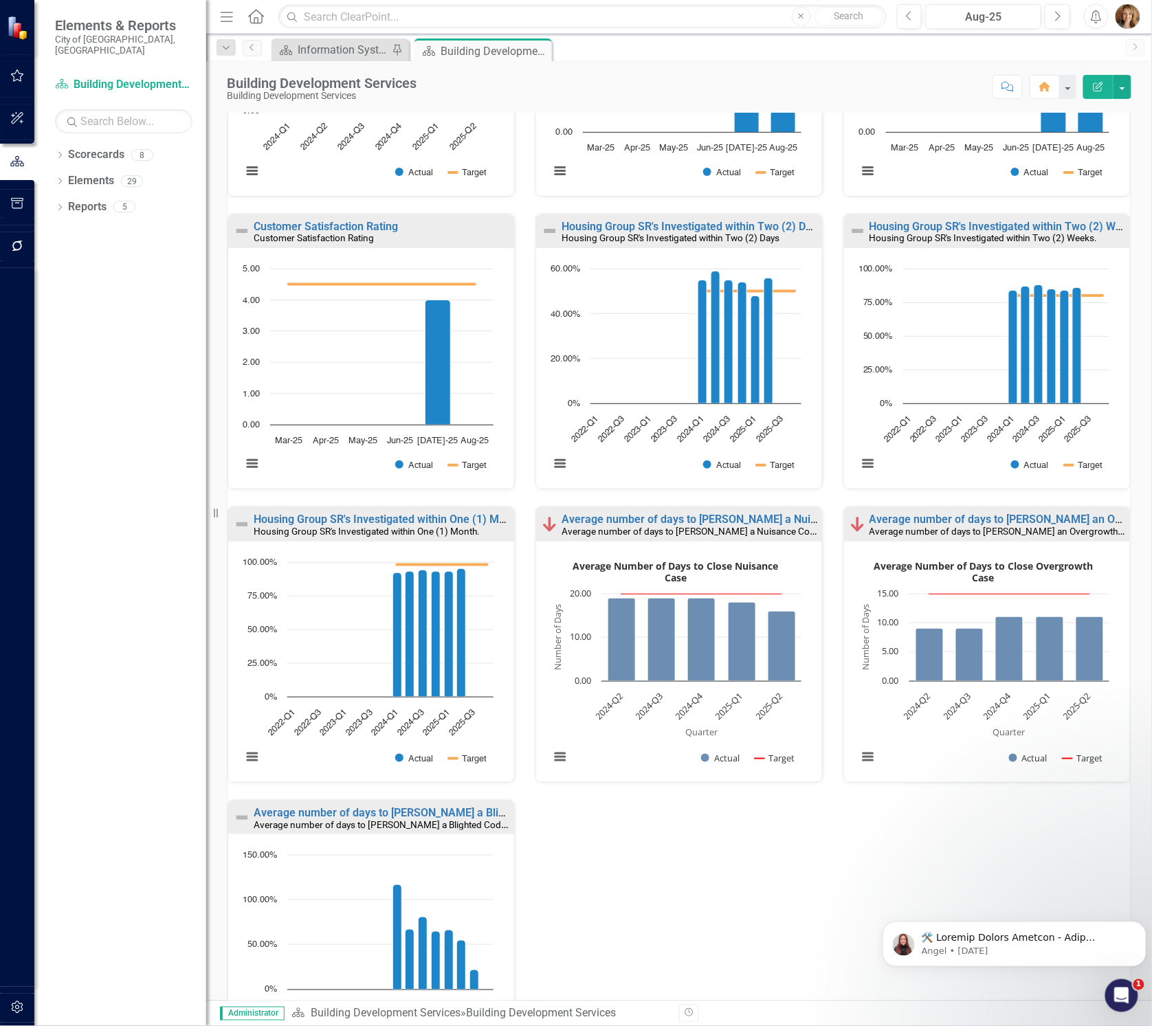
scroll to position [500, 0]
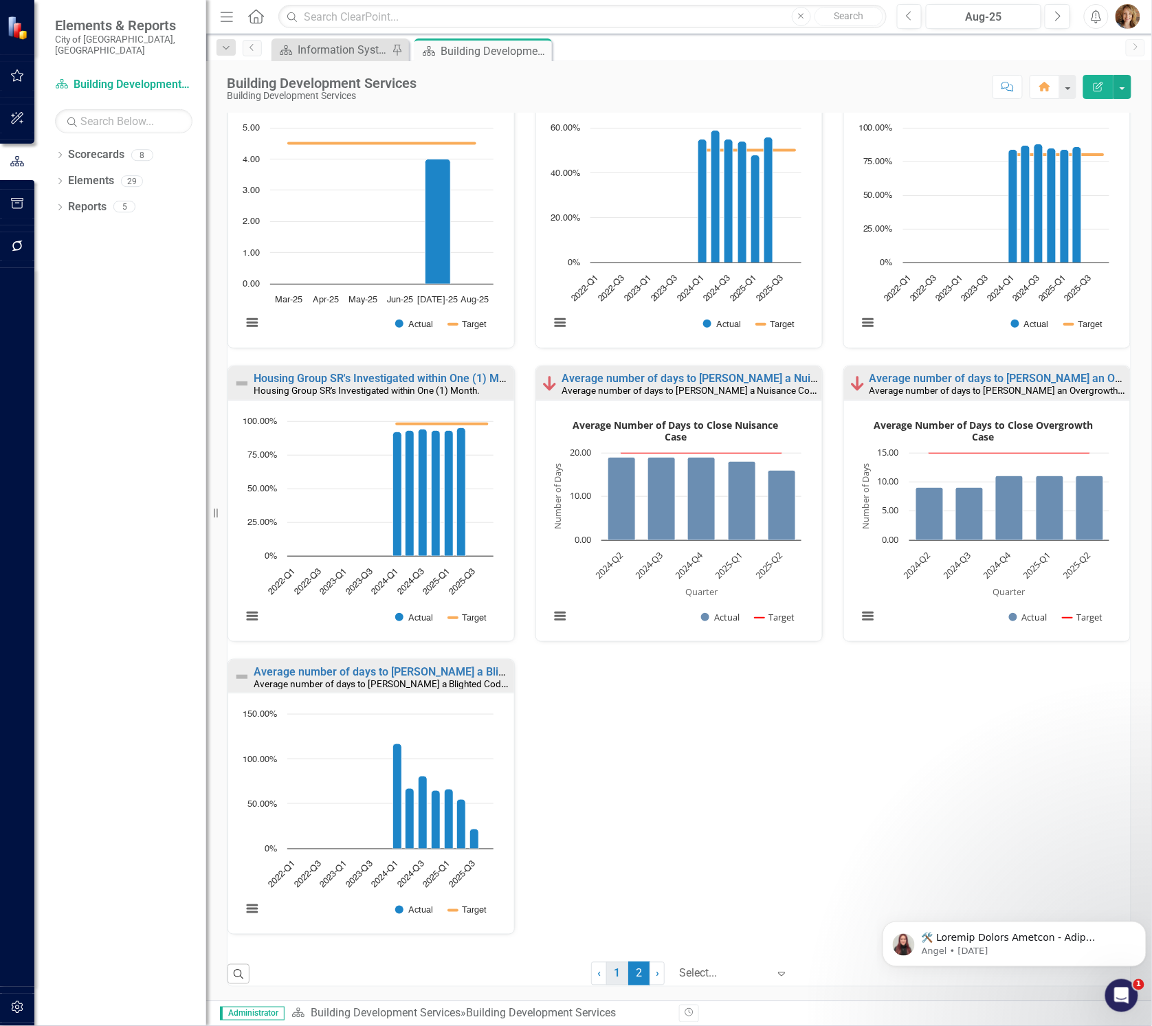
click at [607, 977] on link "1" at bounding box center [617, 973] width 22 height 23
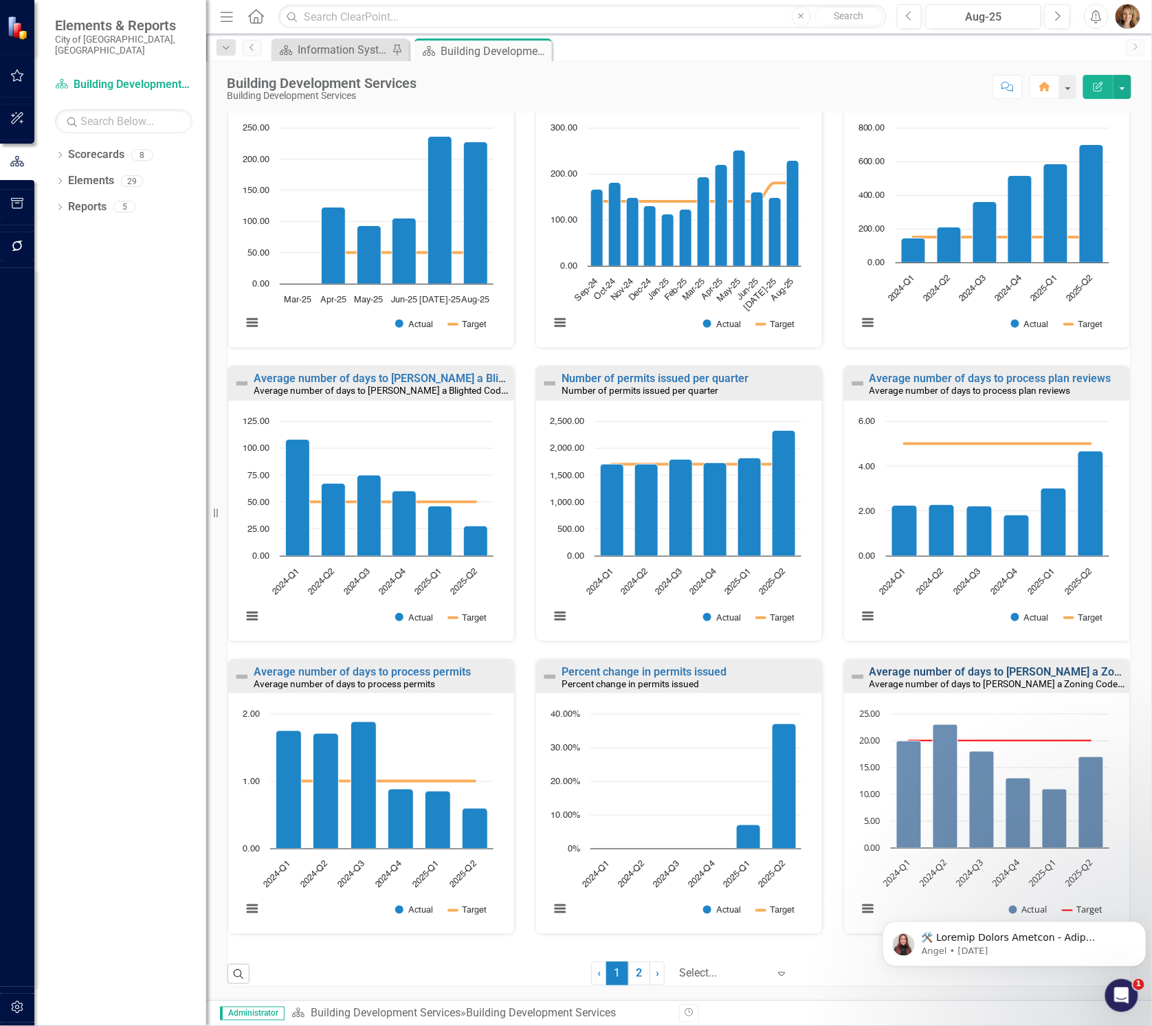
click at [978, 670] on link "Average number of days to [PERSON_NAME] a Zoning Code Enforcement Case - Zoning" at bounding box center [1086, 671] width 433 height 13
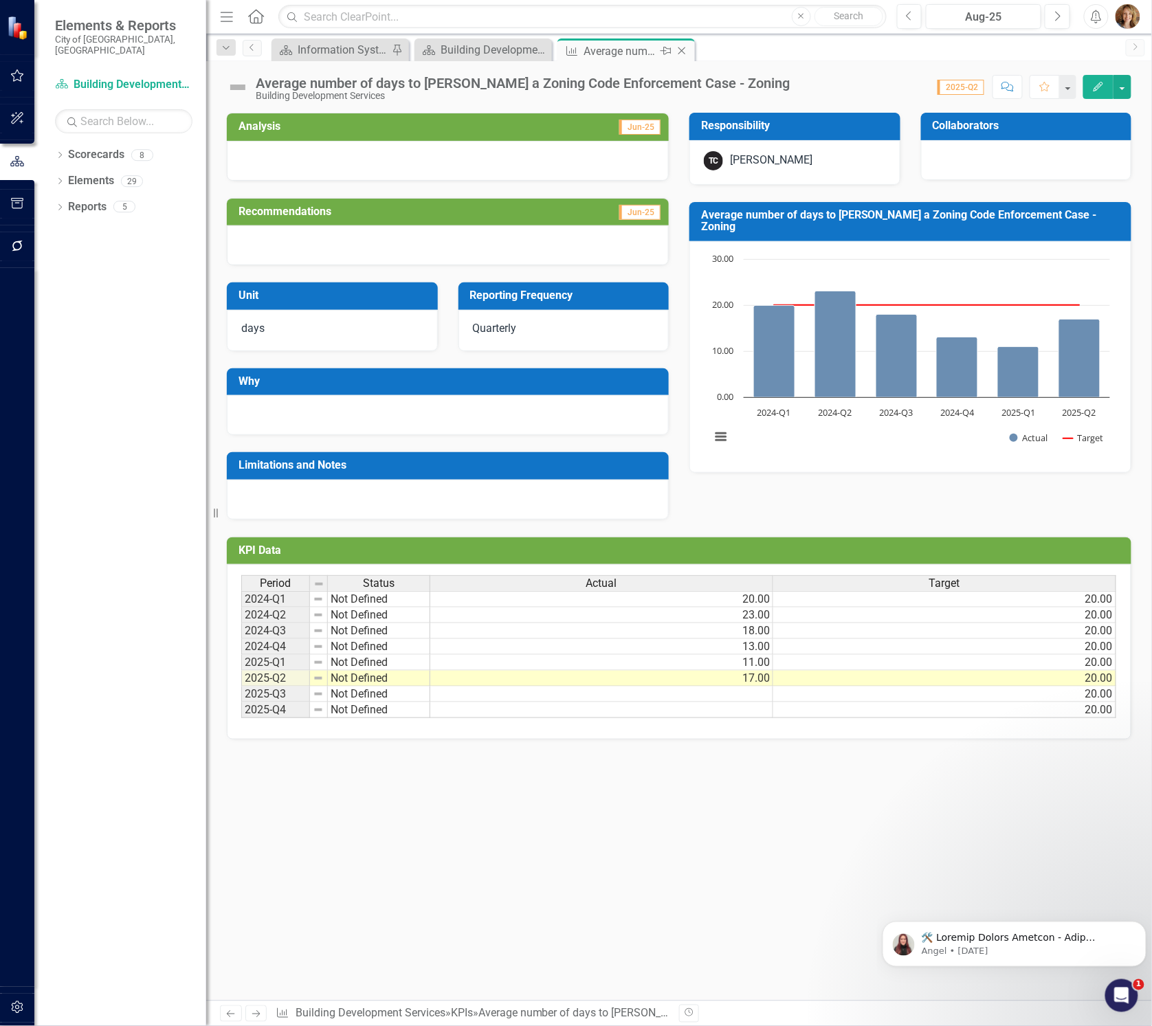
click at [622, 49] on div "Average number of days to [PERSON_NAME] a Zoning Code Enforcement Case - Zoning" at bounding box center [621, 51] width 74 height 17
click at [681, 49] on icon at bounding box center [682, 51] width 8 height 8
